Goal: Task Accomplishment & Management: Complete application form

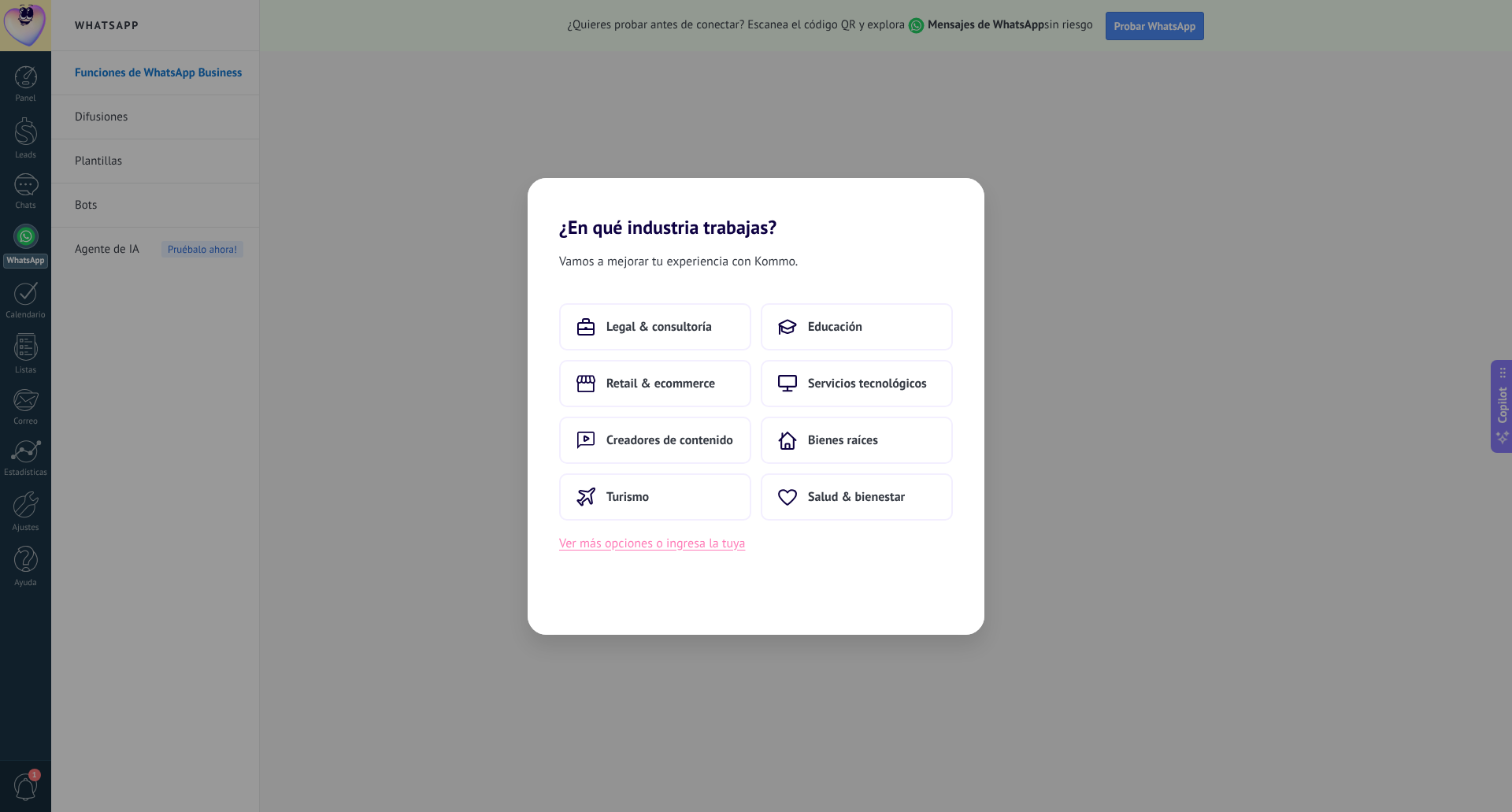
click at [684, 540] on button "Ver más opciones o ingresa la tuya" at bounding box center [652, 543] width 186 height 21
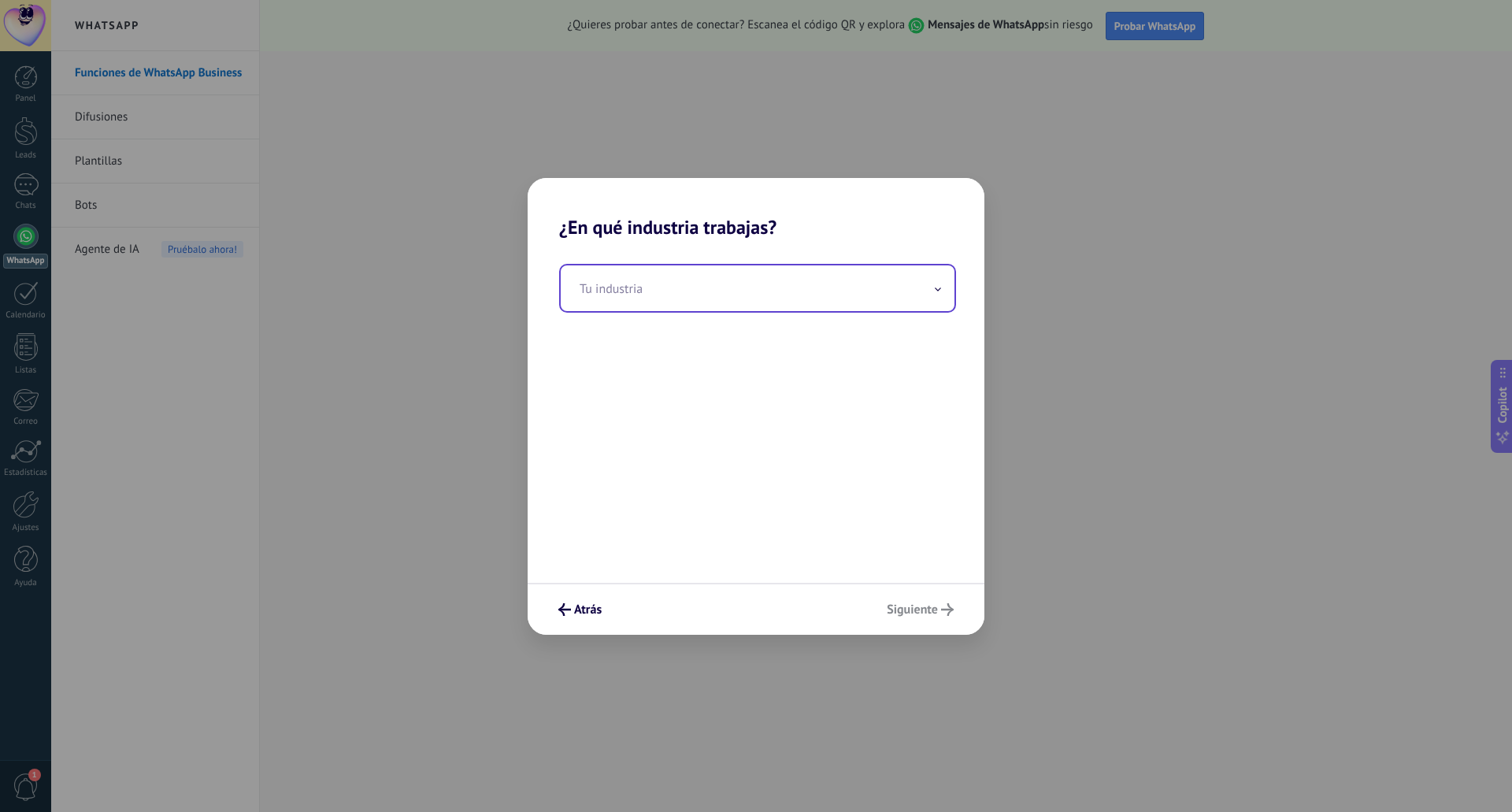
click at [852, 287] on input "text" at bounding box center [758, 289] width 394 height 46
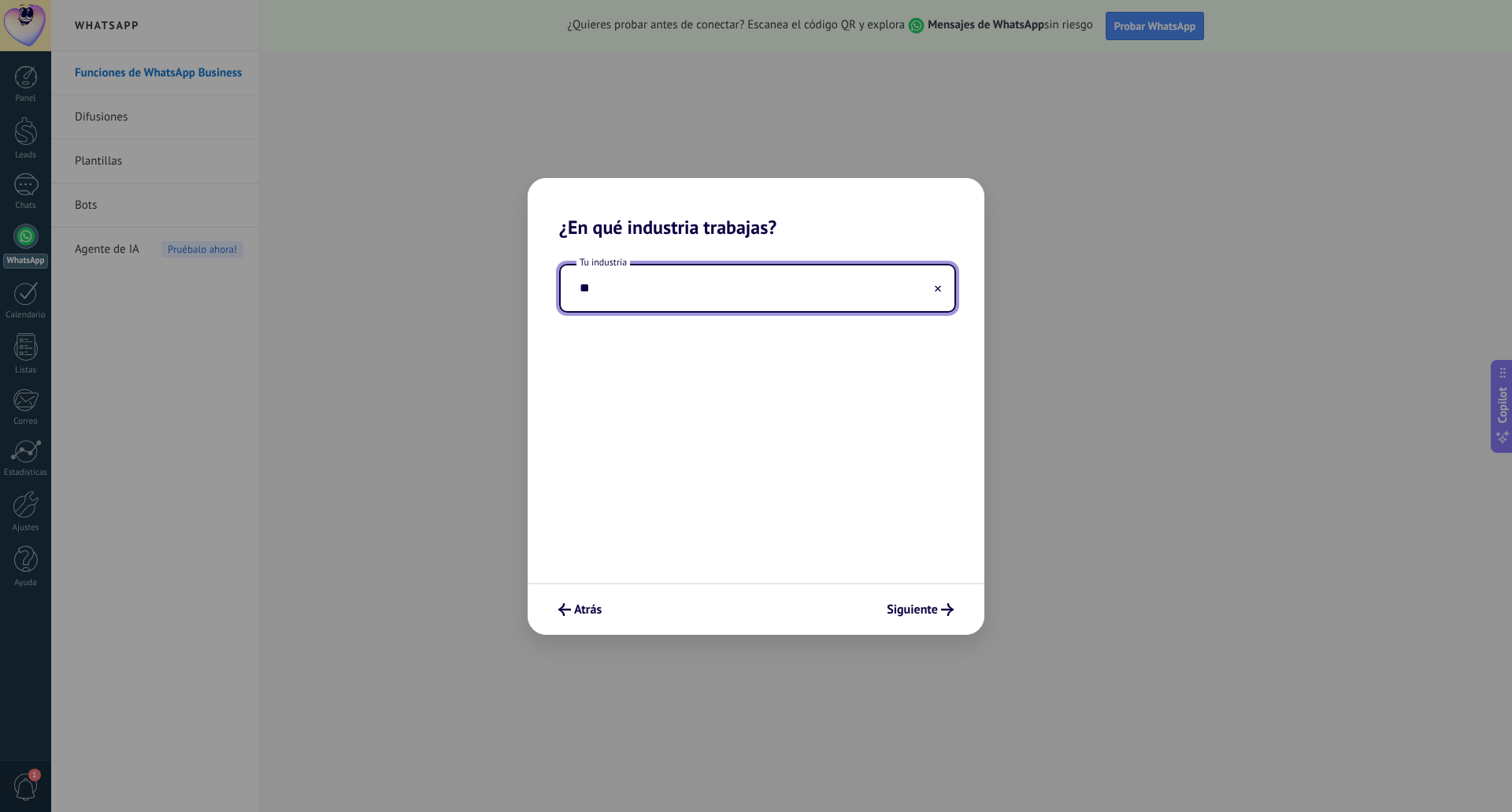
type input "*"
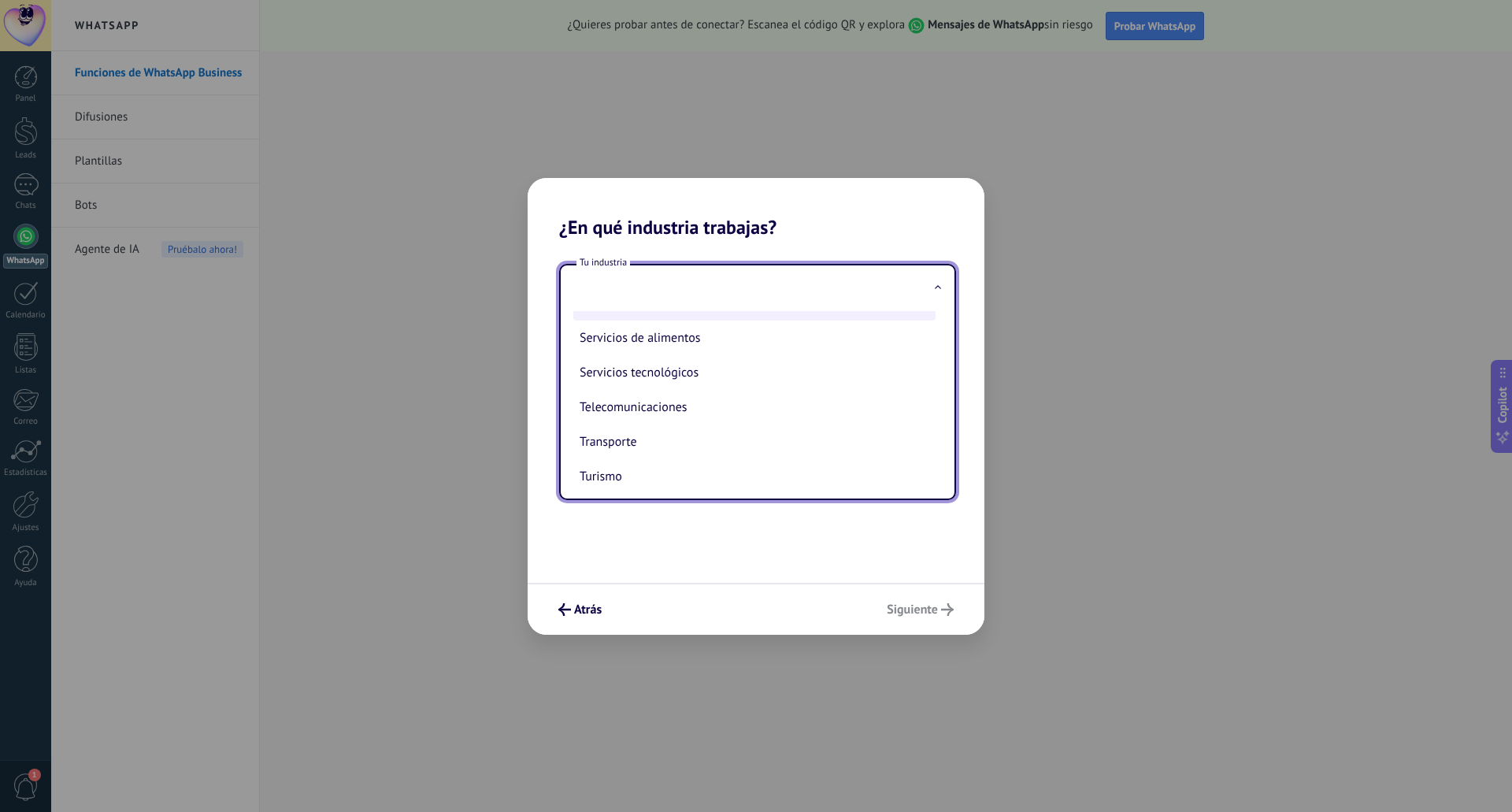
scroll to position [417, 0]
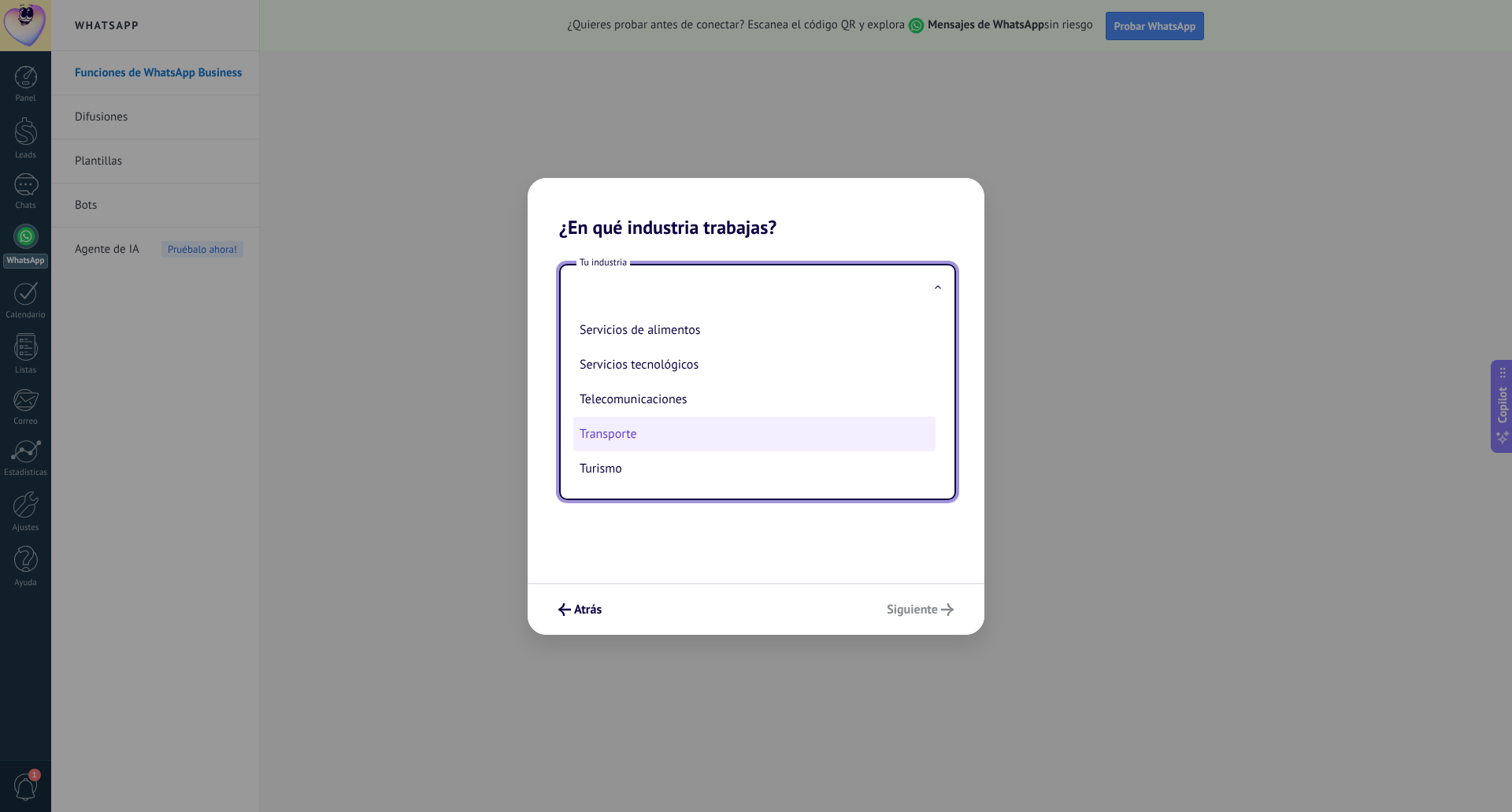
click at [653, 442] on li "Transporte" at bounding box center [754, 434] width 362 height 35
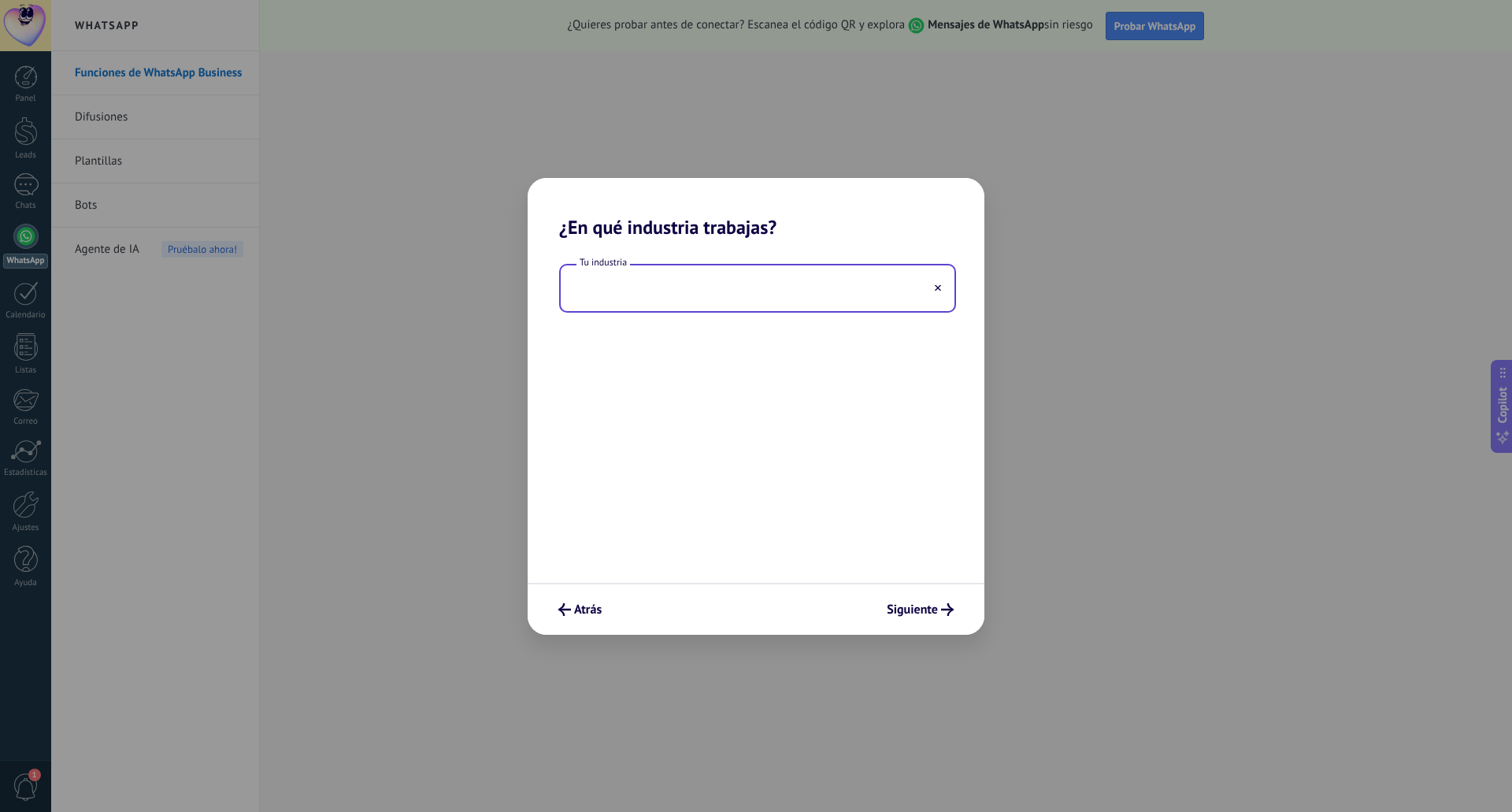
type input "**********"
click at [912, 605] on span "Siguiente" at bounding box center [912, 609] width 51 height 11
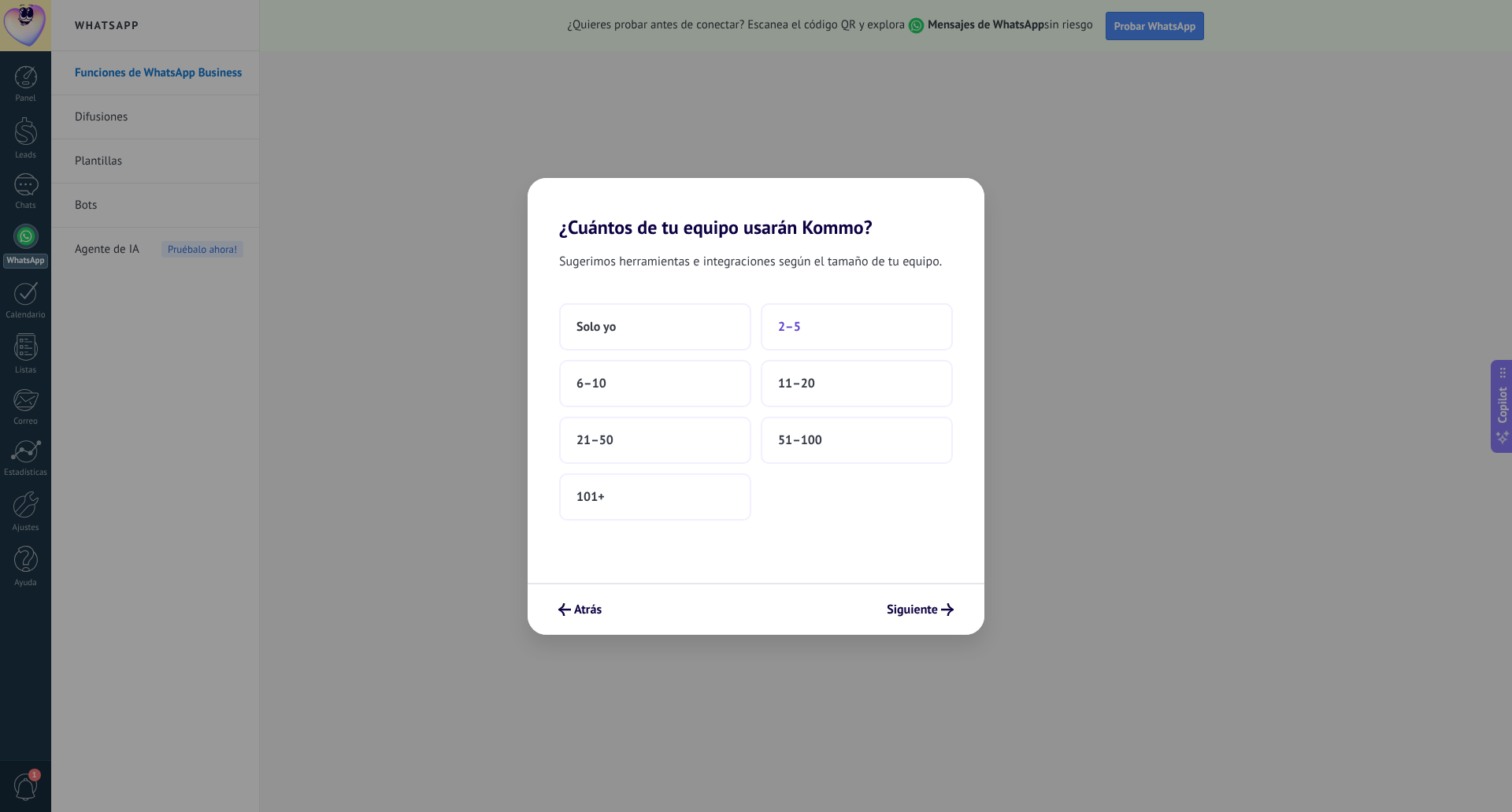
click at [806, 333] on button "2–5" at bounding box center [857, 327] width 192 height 47
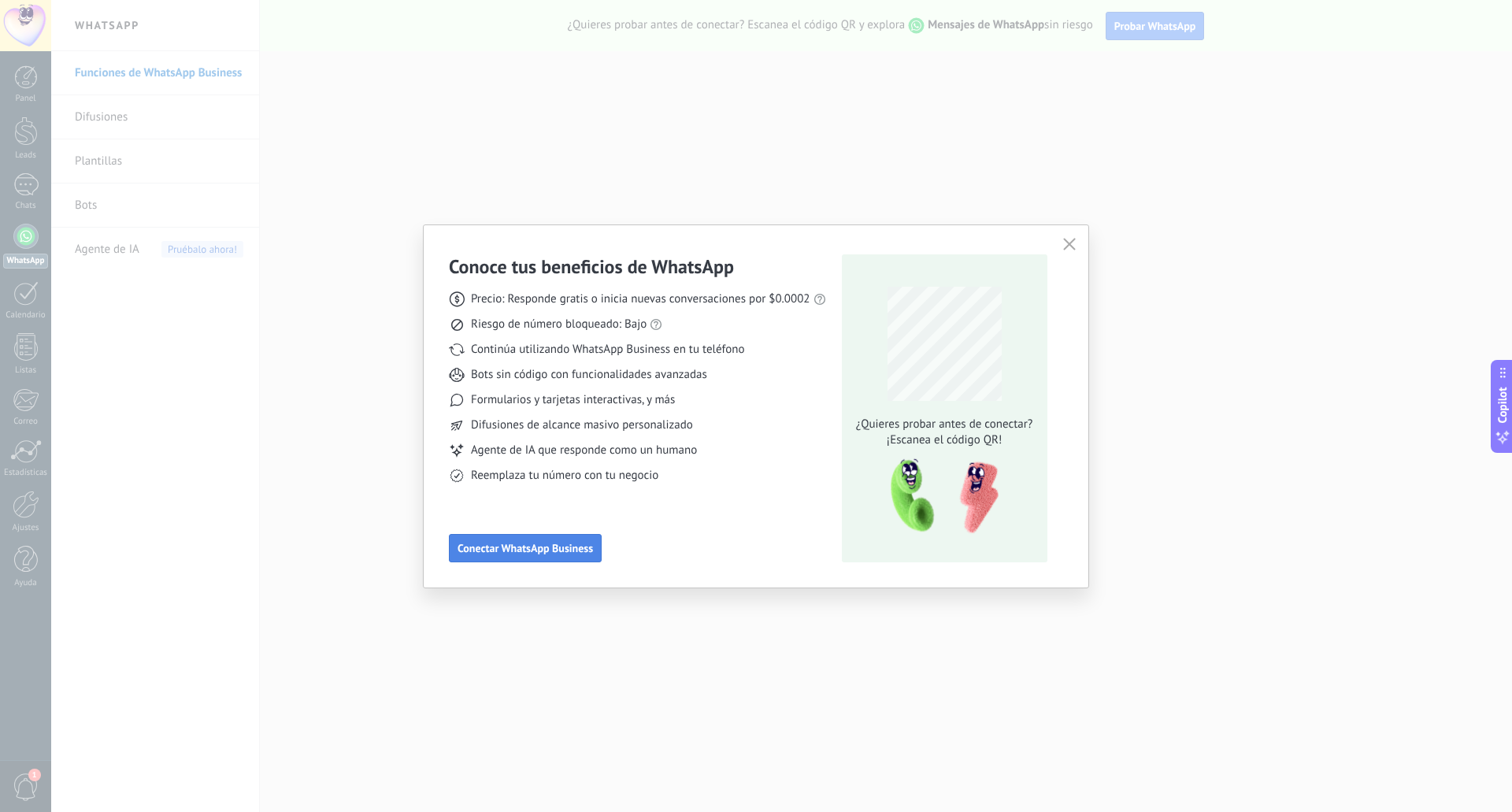
click at [535, 554] on span "Conectar WhatsApp Business" at bounding box center [525, 548] width 136 height 11
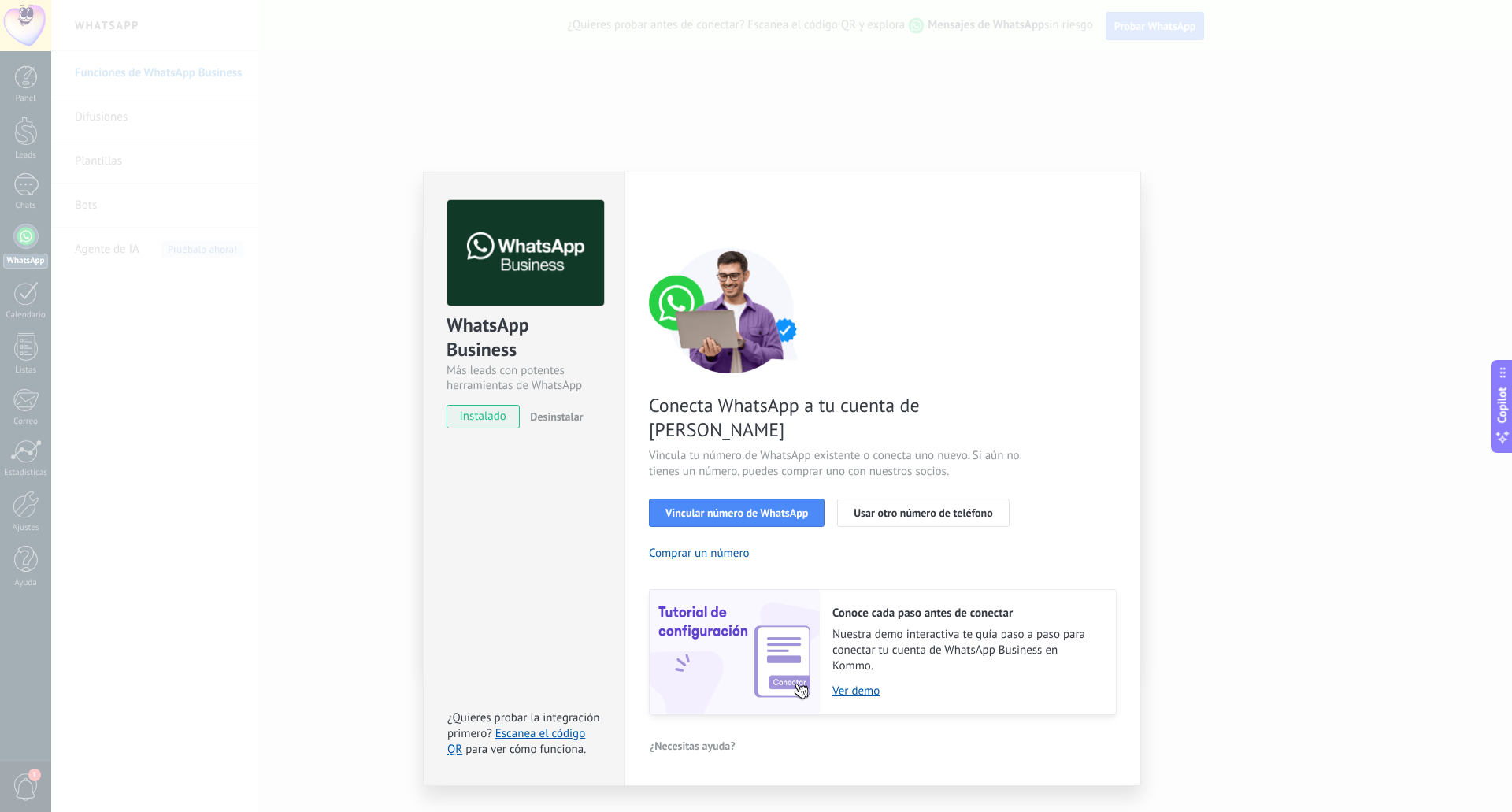
click at [1074, 390] on div "Conecta WhatsApp a tu cuenta de Kommo Vincula tu número de WhatsApp existente o…" at bounding box center [883, 481] width 468 height 468
click at [1275, 441] on div "WhatsApp Business Más leads con potentes herramientas de WhatsApp instalado Des…" at bounding box center [782, 406] width 1461 height 812
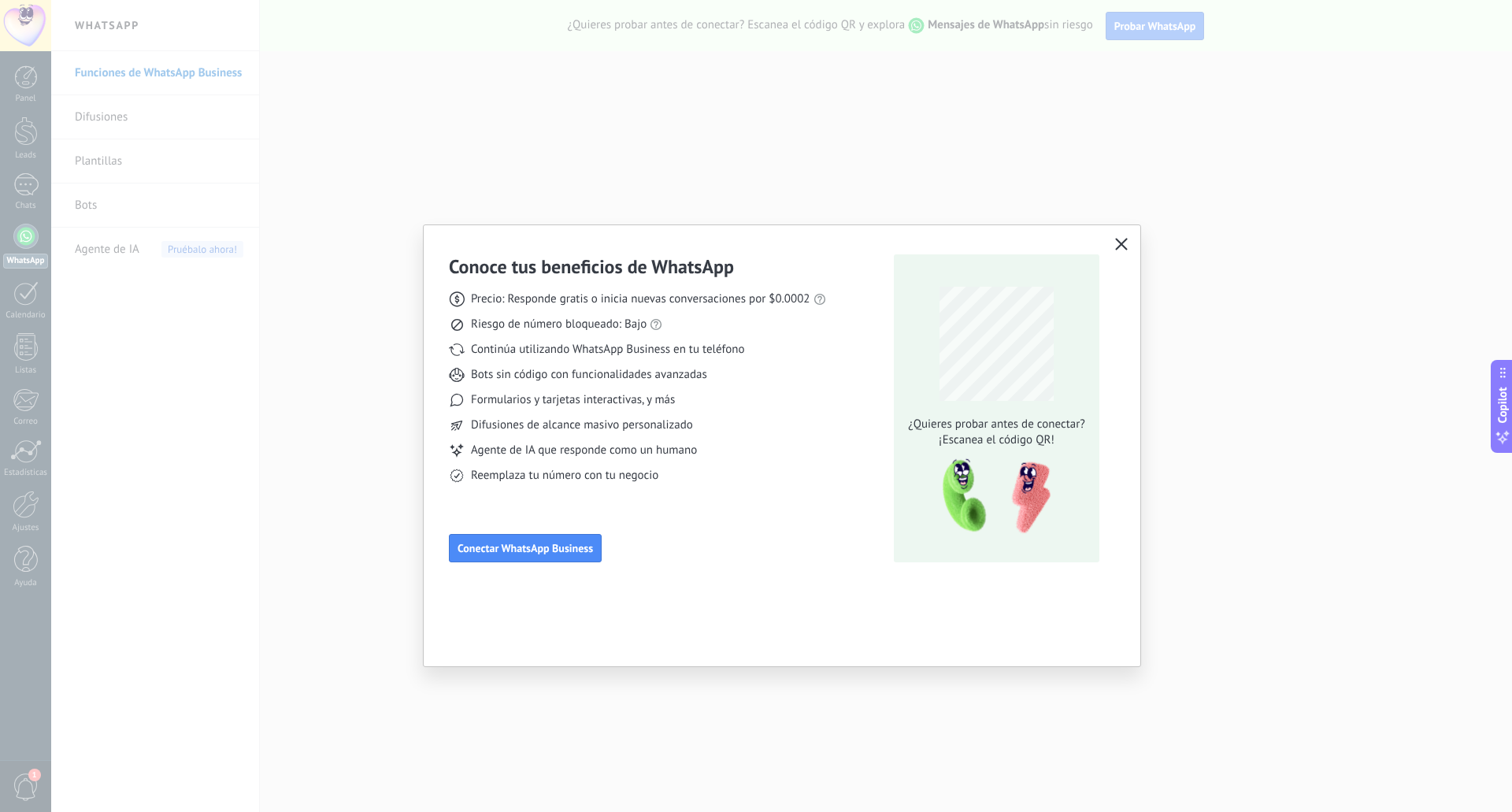
click at [1120, 240] on icon "button" at bounding box center [1121, 244] width 12 height 12
